Goal: Transaction & Acquisition: Book appointment/travel/reservation

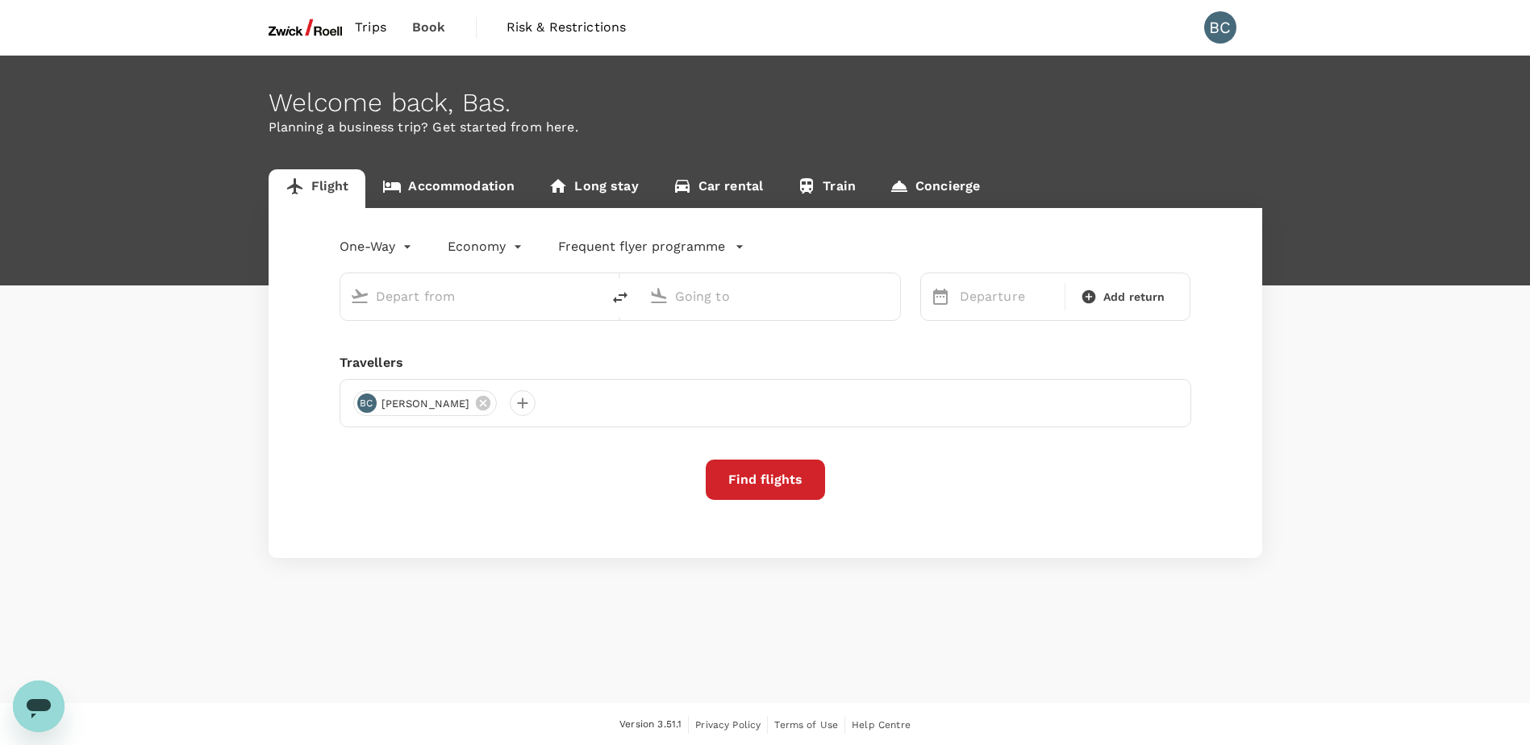
type input "roundtrip"
type input "Singapore Changi (SIN)"
type input "[GEOGRAPHIC_DATA], [GEOGRAPHIC_DATA] (any)"
type input "Singapore Changi (SIN)"
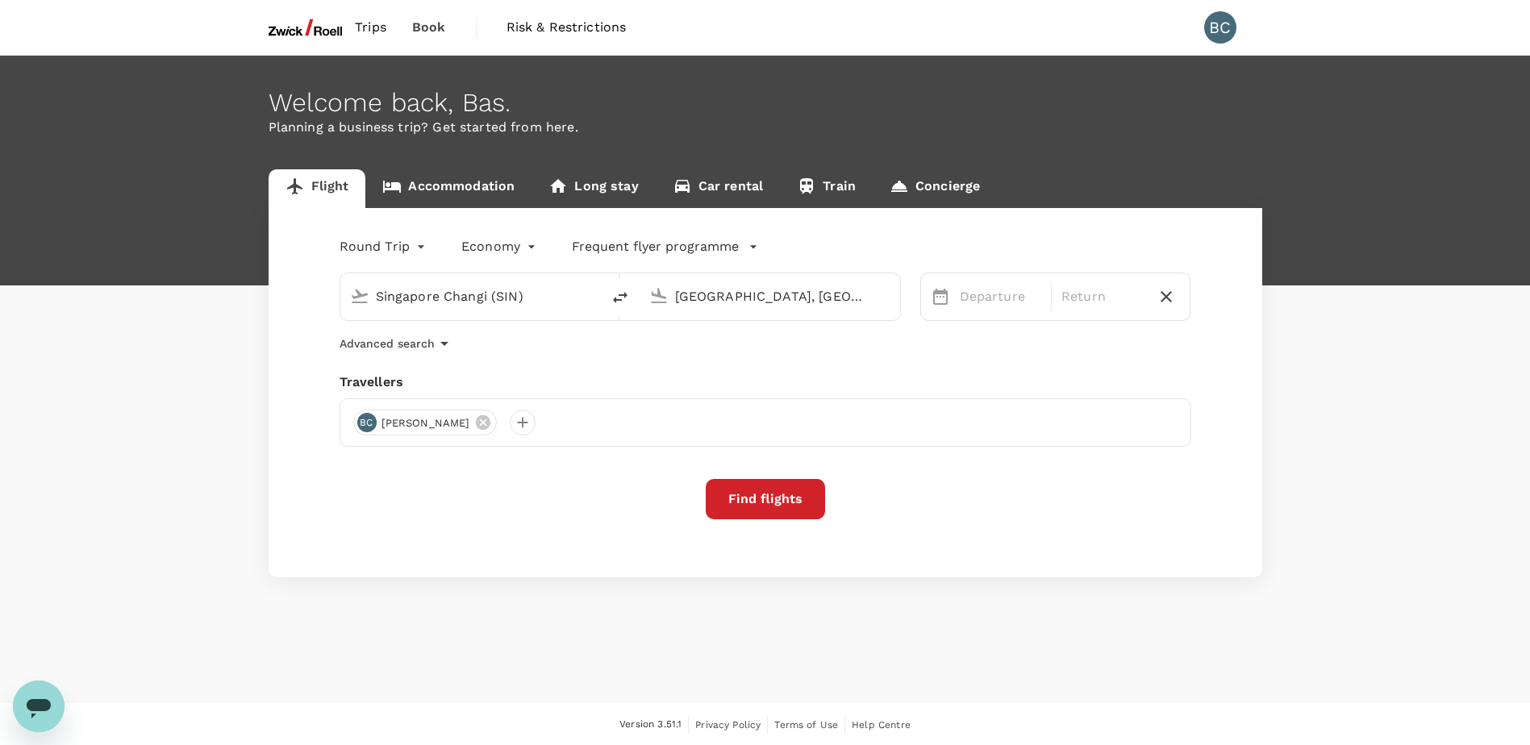
click at [772, 306] on input "[GEOGRAPHIC_DATA], [GEOGRAPHIC_DATA] (any)" at bounding box center [770, 296] width 191 height 25
click at [691, 354] on p "Penang Intl" at bounding box center [794, 360] width 283 height 16
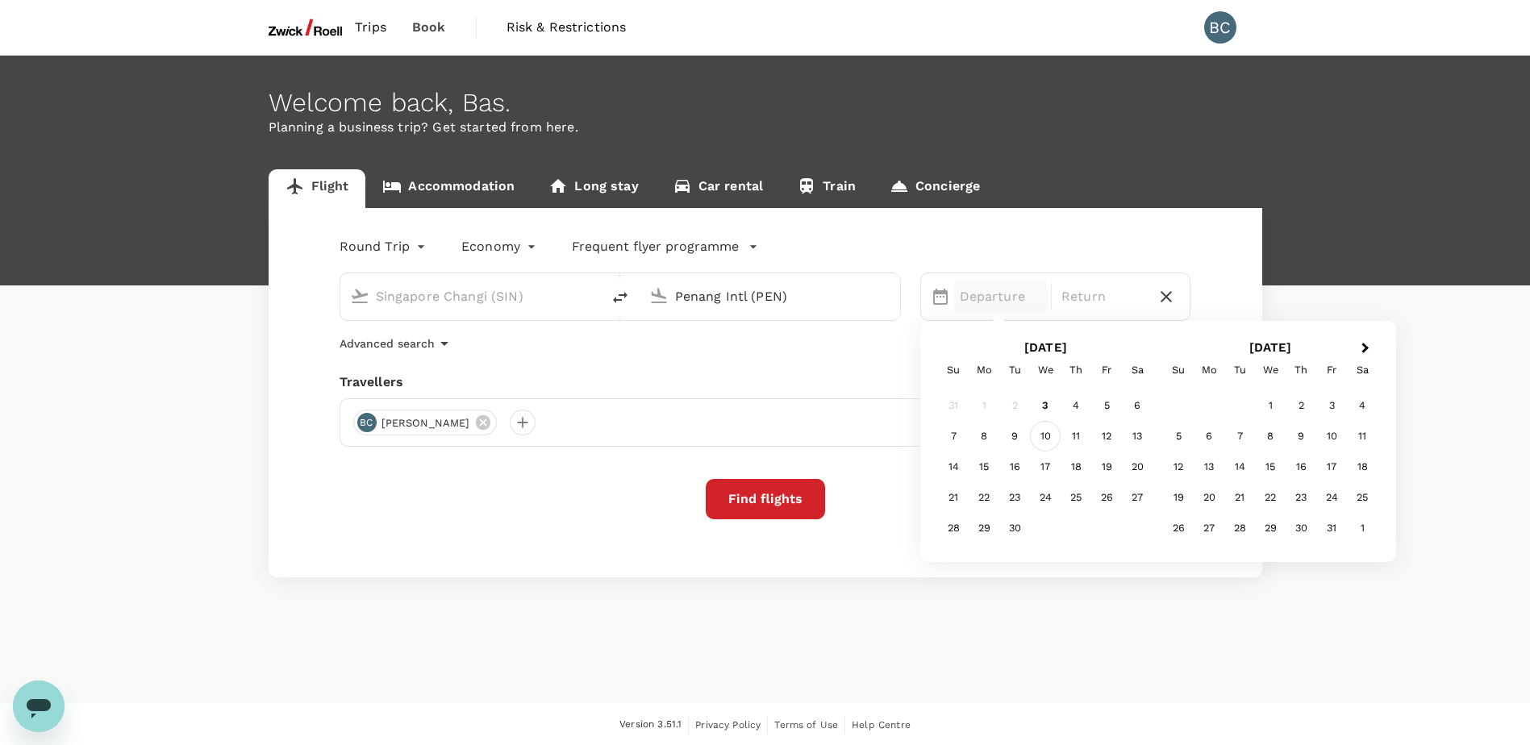
type input "Penang Intl (PEN)"
click at [1047, 432] on div "10" at bounding box center [1045, 436] width 31 height 31
click at [1088, 465] on div "18" at bounding box center [1076, 467] width 31 height 31
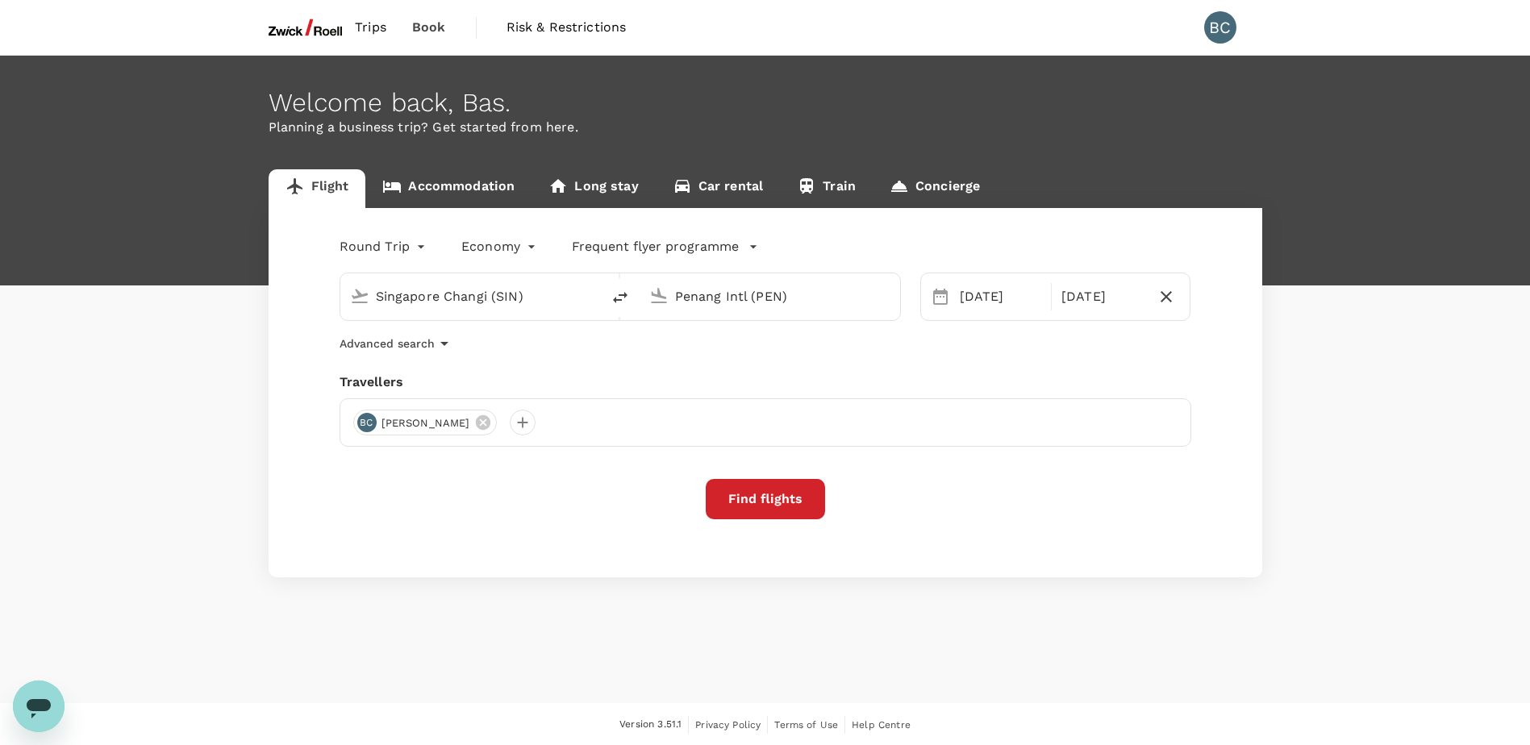
click at [767, 502] on button "Find flights" at bounding box center [765, 499] width 119 height 40
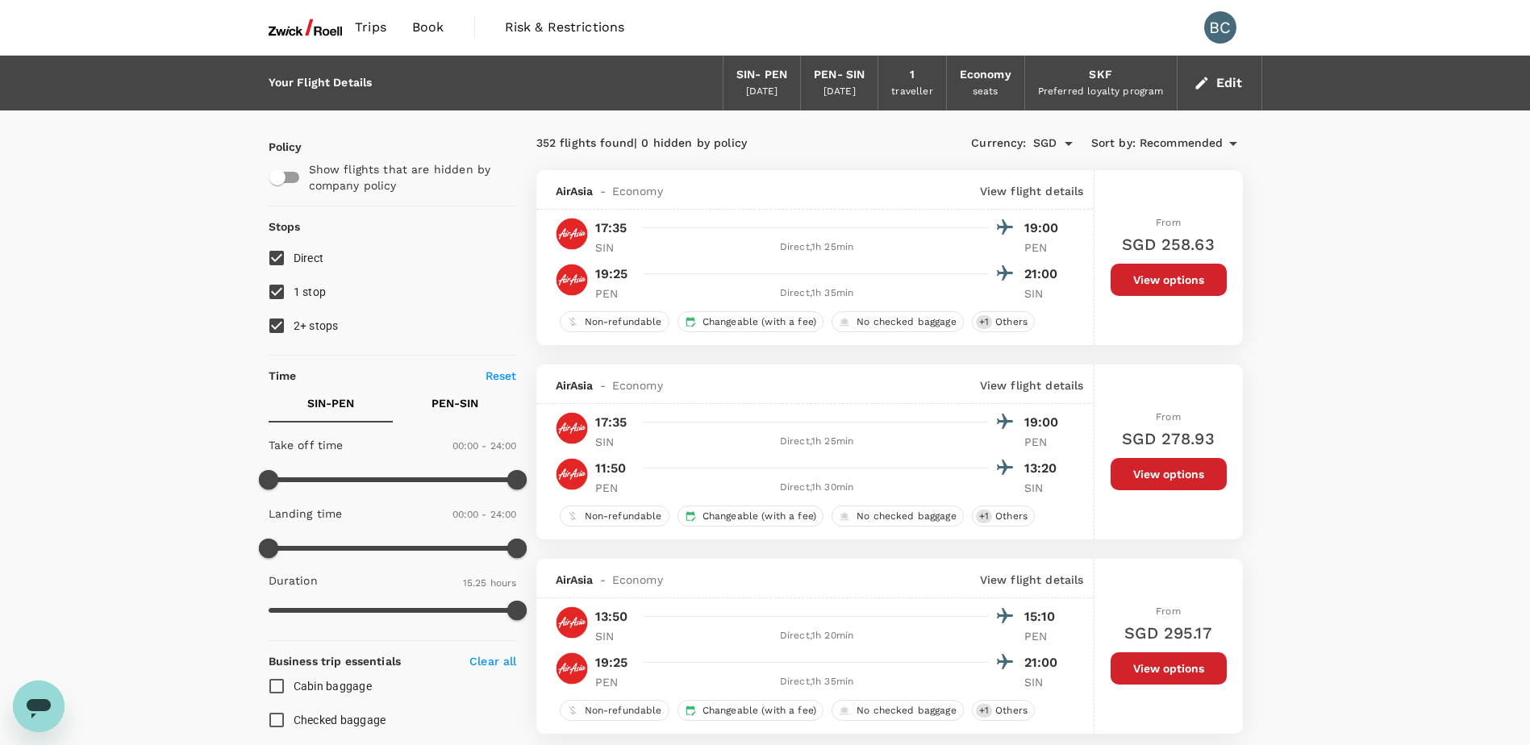
click at [281, 321] on input "2+ stops" at bounding box center [277, 326] width 34 height 34
checkbox input "false"
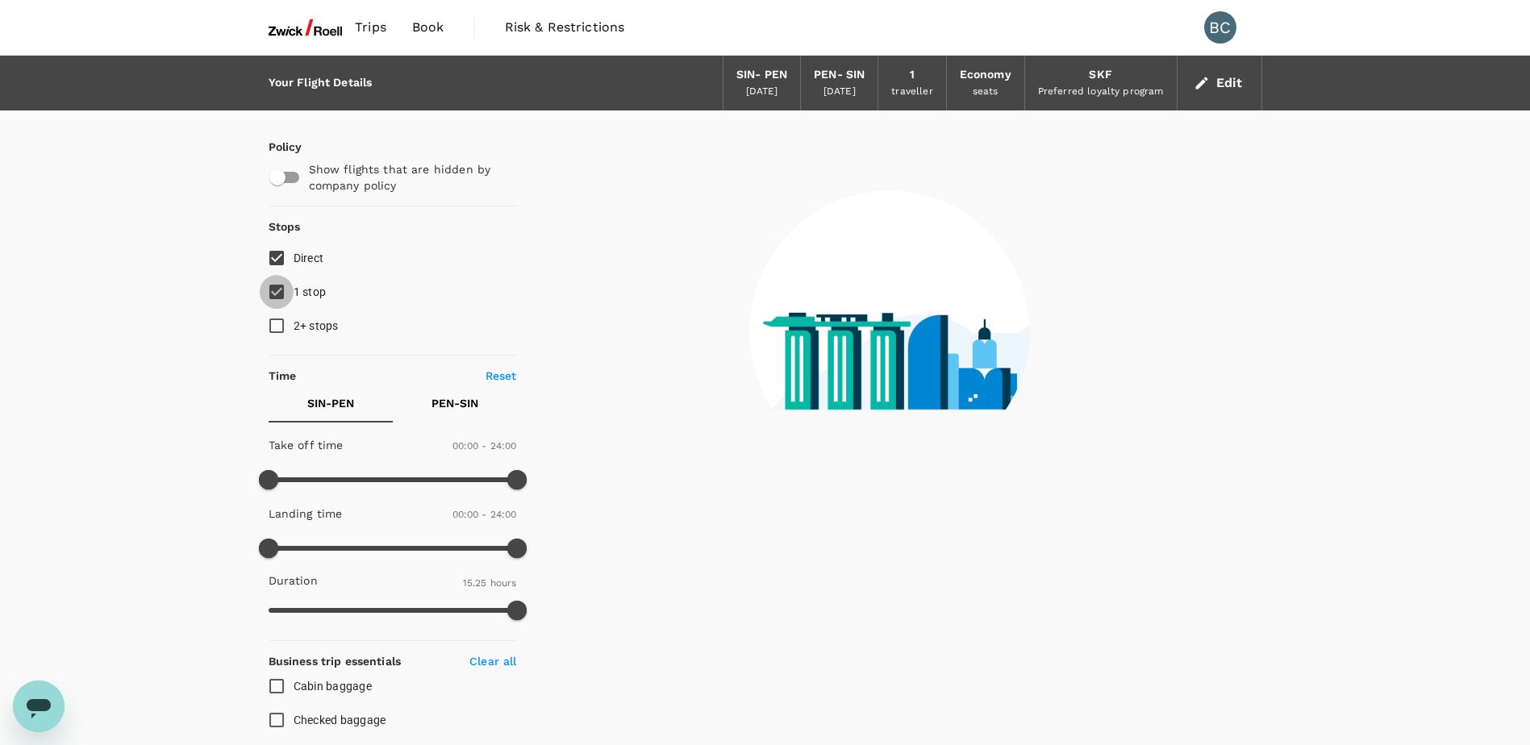
click at [278, 298] on input "1 stop" at bounding box center [277, 292] width 34 height 34
checkbox input "false"
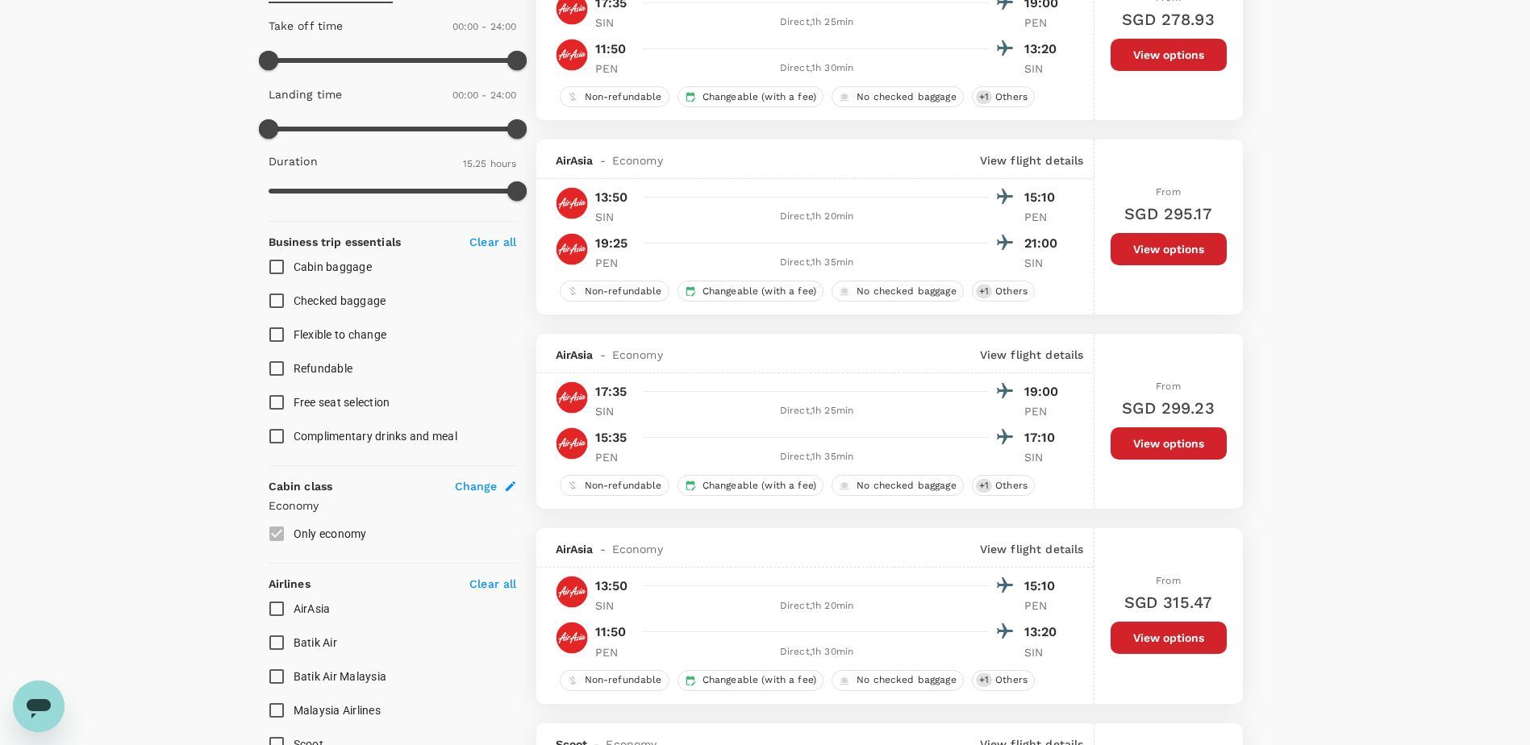
scroll to position [242, 0]
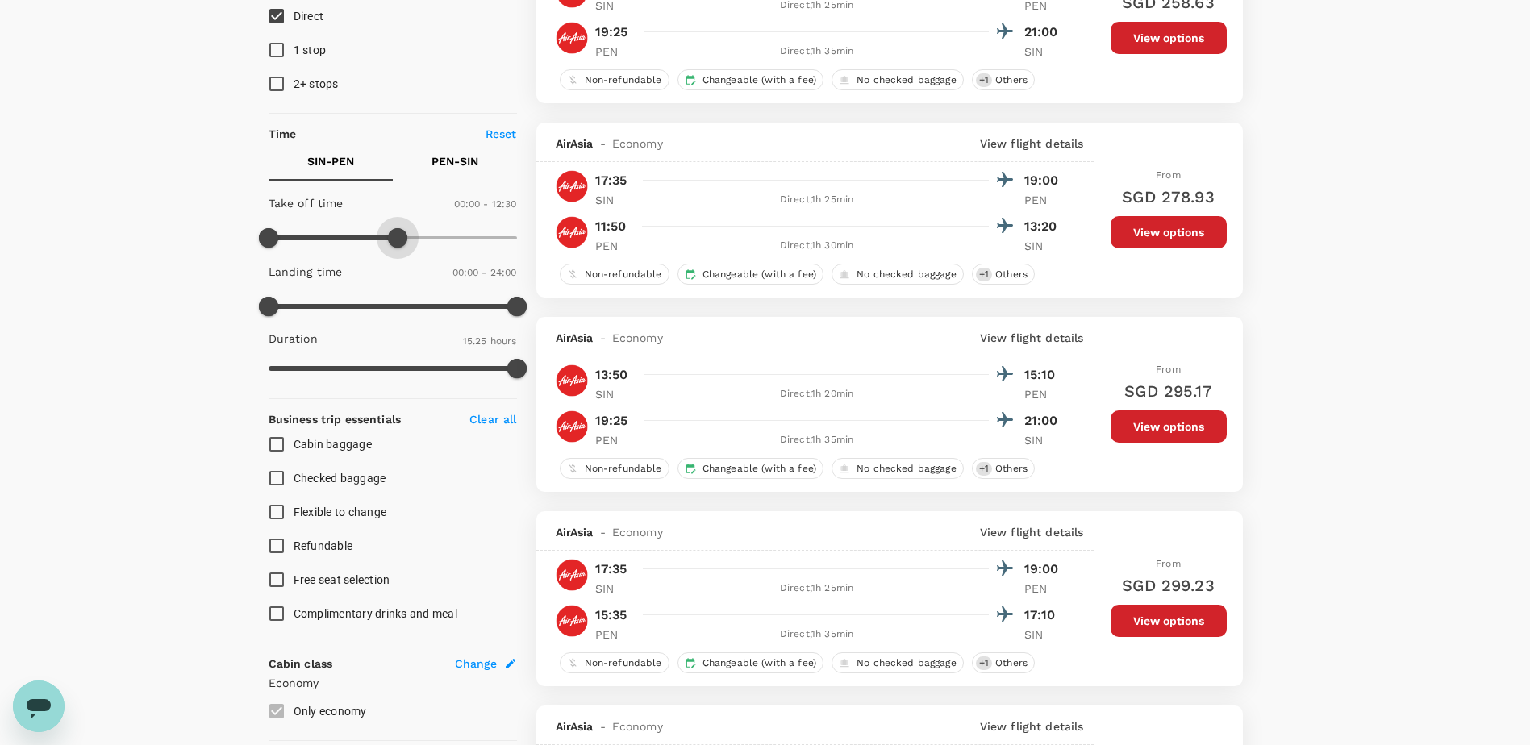
type input "720"
drag, startPoint x: 523, startPoint y: 244, endPoint x: 392, endPoint y: 247, distance: 130.7
click at [392, 247] on span at bounding box center [392, 237] width 19 height 19
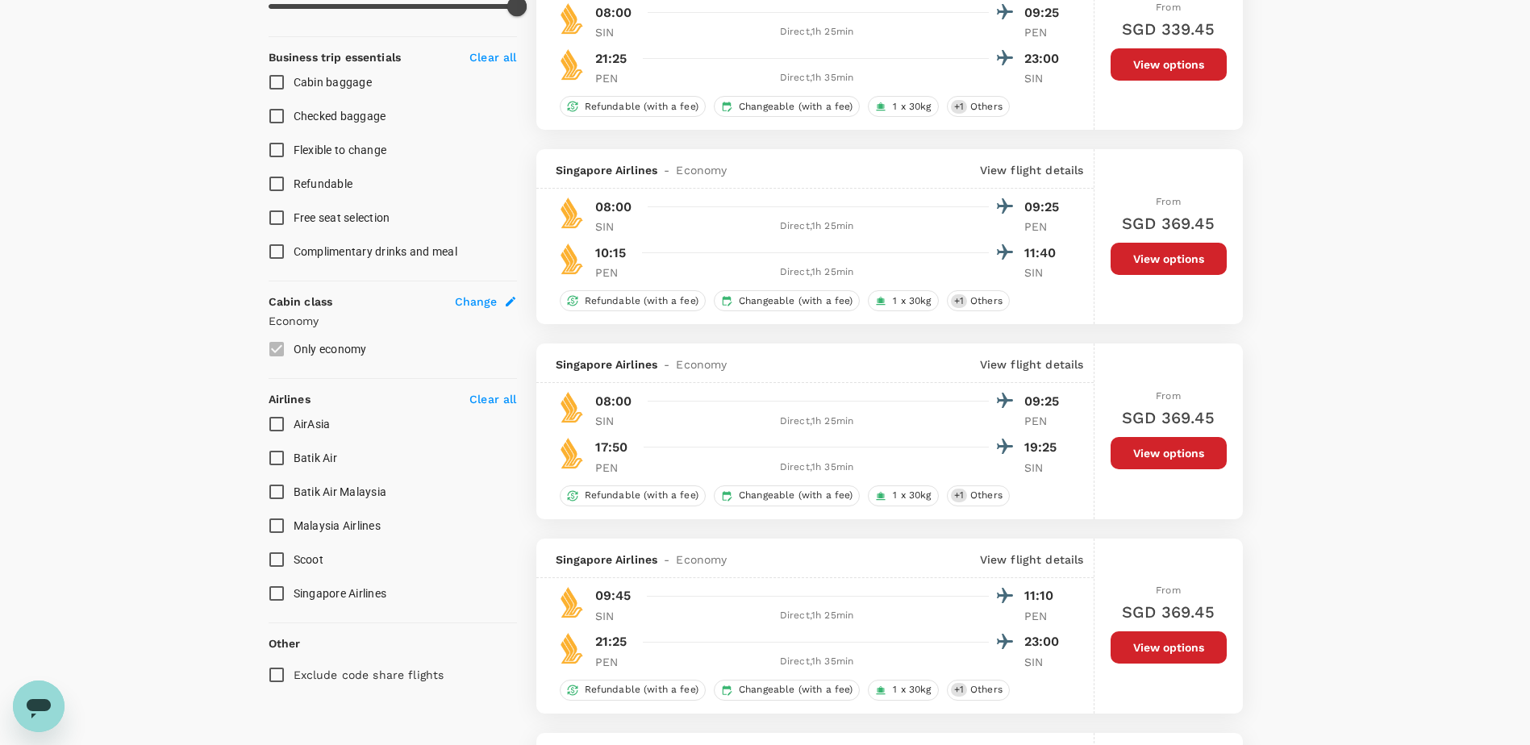
scroll to position [323, 0]
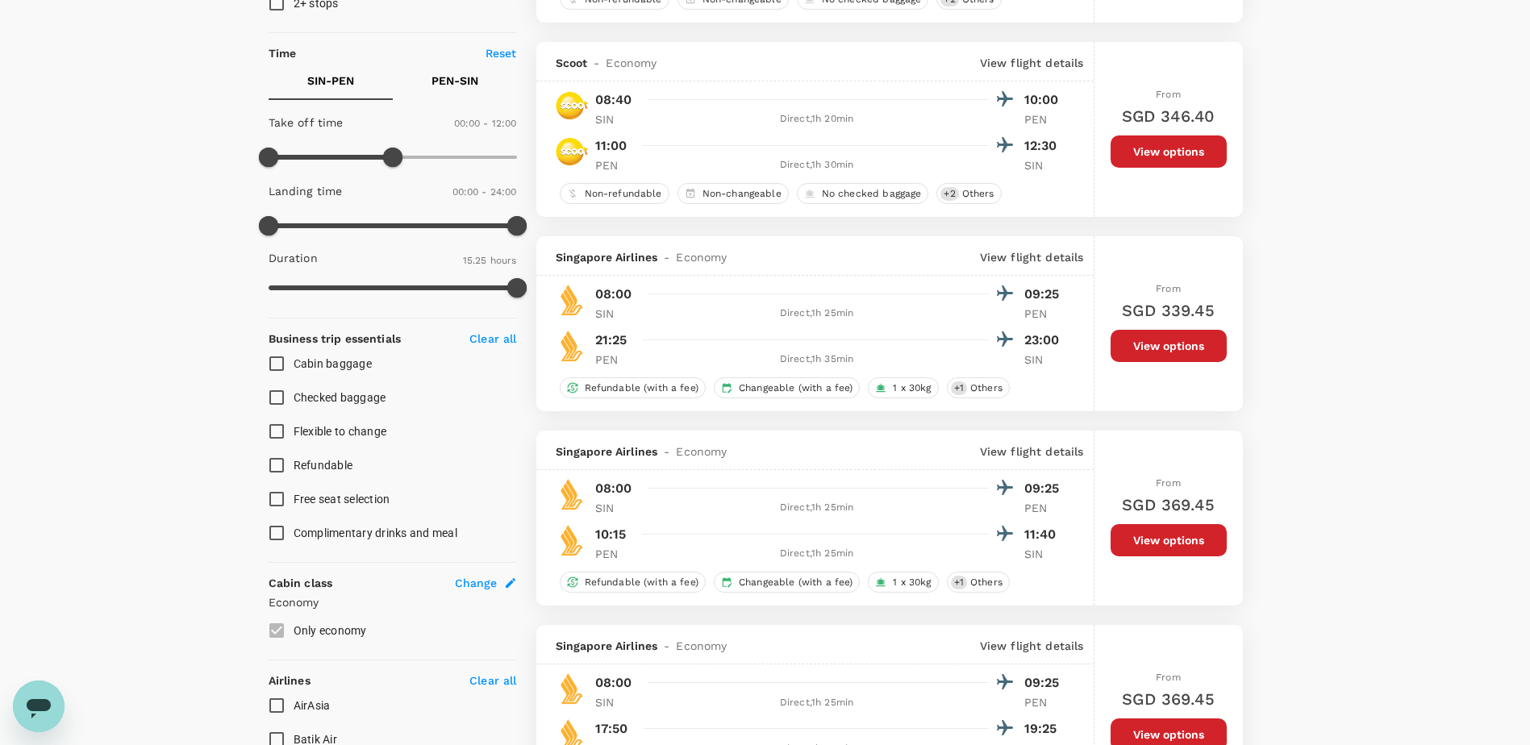
click at [447, 77] on p "PEN - SIN" at bounding box center [455, 81] width 47 height 16
type input "720"
drag, startPoint x: 270, startPoint y: 152, endPoint x: 394, endPoint y: 161, distance: 123.7
click at [394, 161] on span at bounding box center [392, 157] width 19 height 19
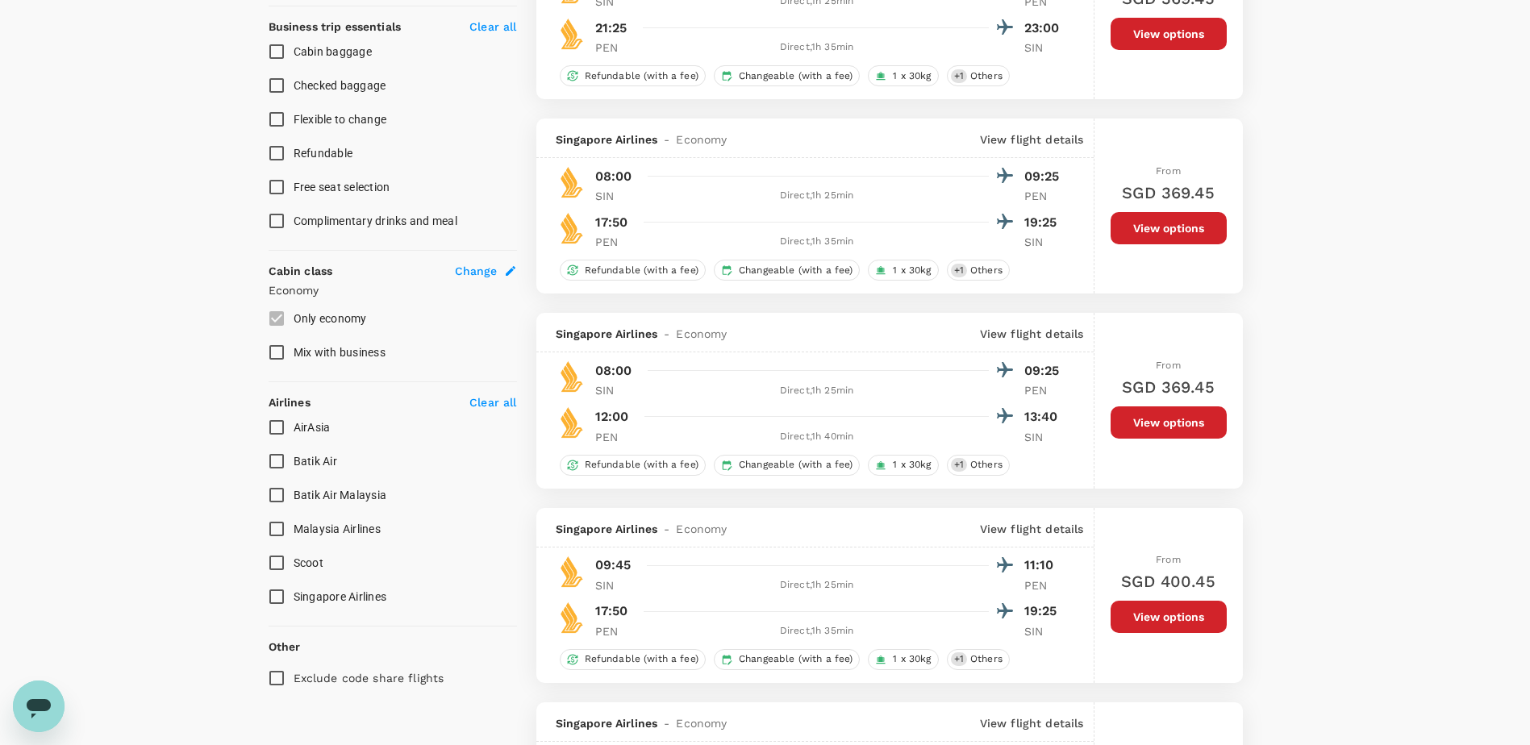
scroll to position [645, 0]
